Goal: Find specific page/section: Find specific page/section

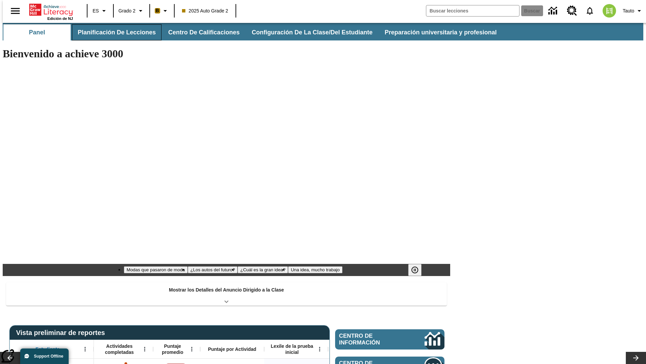
click at [113, 32] on button "Planificación de lecciones" at bounding box center [117, 32] width 90 height 16
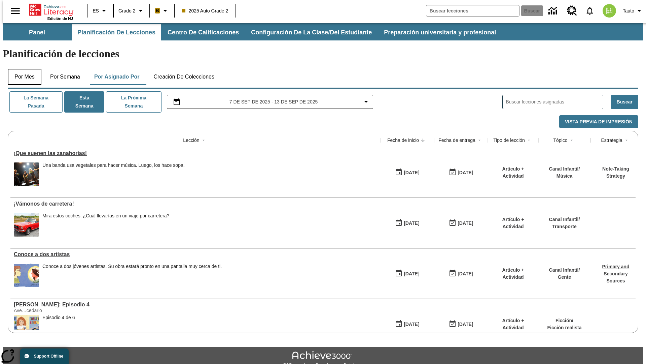
click at [22, 69] on button "Por mes" at bounding box center [25, 77] width 34 height 16
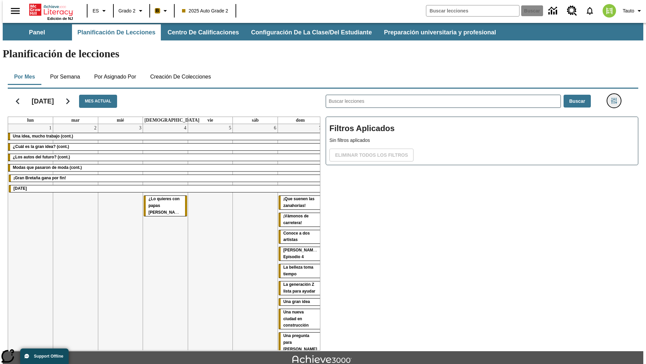
click at [616, 98] on icon "Menú lateral de filtros" at bounding box center [614, 101] width 6 height 6
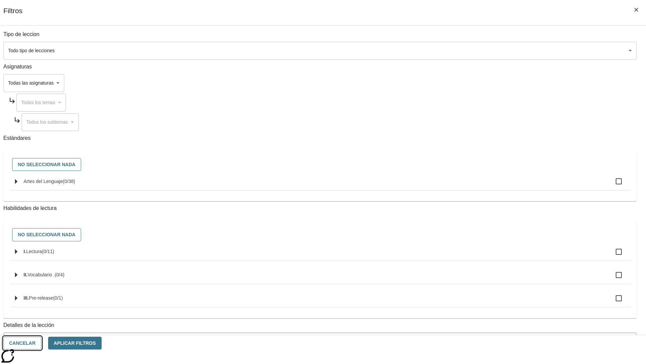
click at [41, 343] on button "Cancelar" at bounding box center [22, 342] width 38 height 13
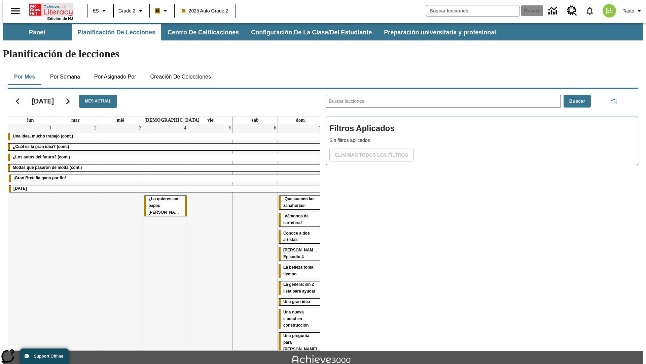
click at [48, 9] on icon "Portada" at bounding box center [51, 9] width 45 height 13
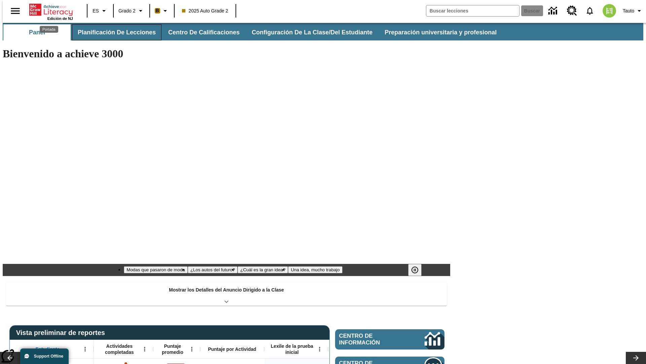
click at [113, 32] on button "Planificación de lecciones" at bounding box center [117, 32] width 90 height 16
